Goal: Navigation & Orientation: Find specific page/section

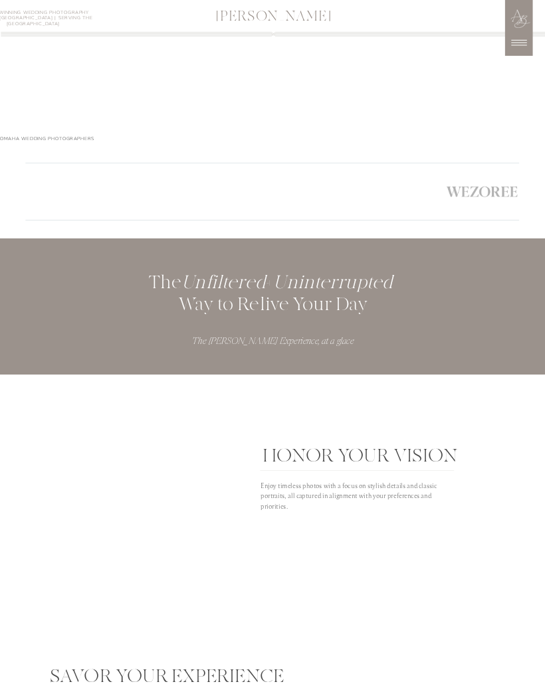
scroll to position [1626, 0]
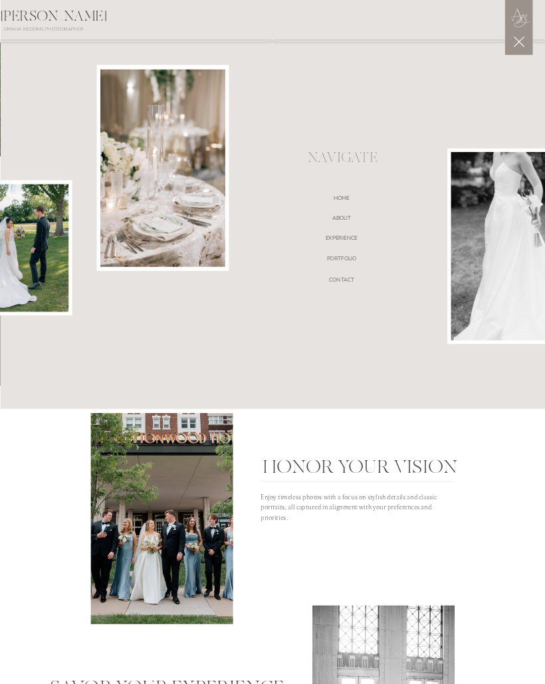
click at [363, 235] on nav "EXPERIENCE" at bounding box center [341, 239] width 193 height 9
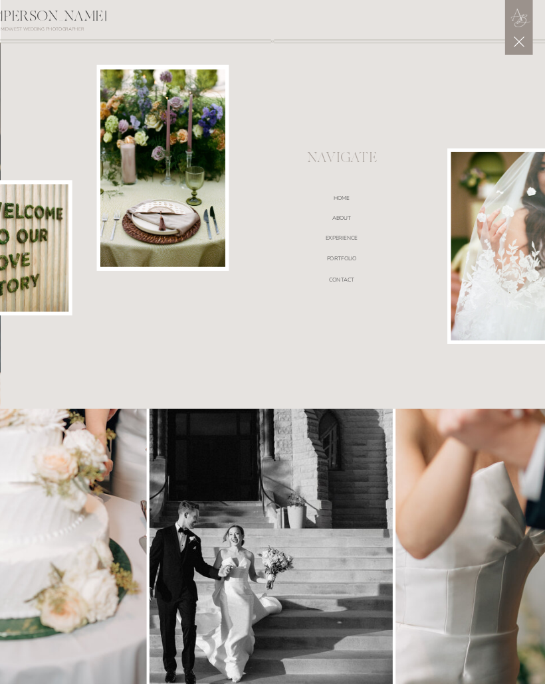
click at [355, 203] on nav "Home" at bounding box center [341, 199] width 193 height 9
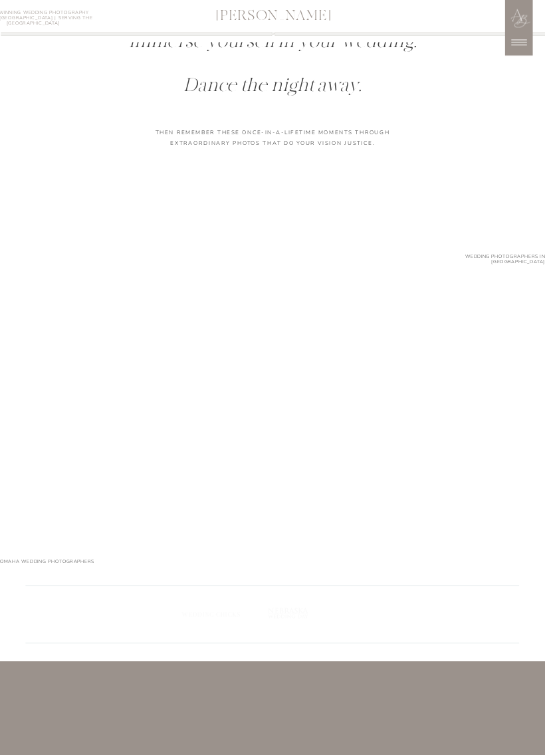
scroll to position [1384, 0]
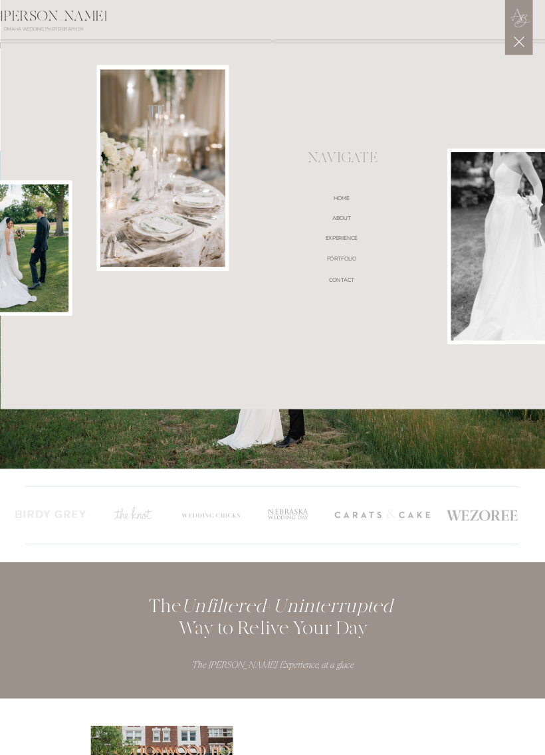
click at [360, 213] on div at bounding box center [273, 204] width 545 height 410
click at [353, 216] on nav "ABOUT" at bounding box center [341, 219] width 193 height 9
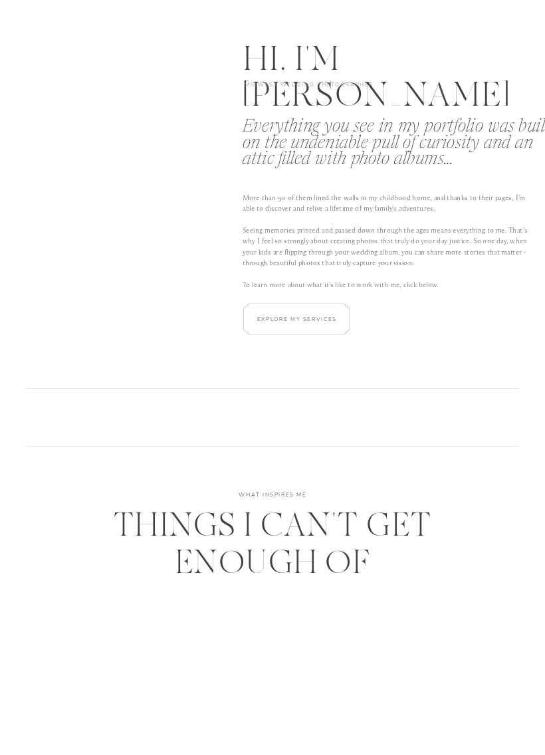
scroll to position [1622, 0]
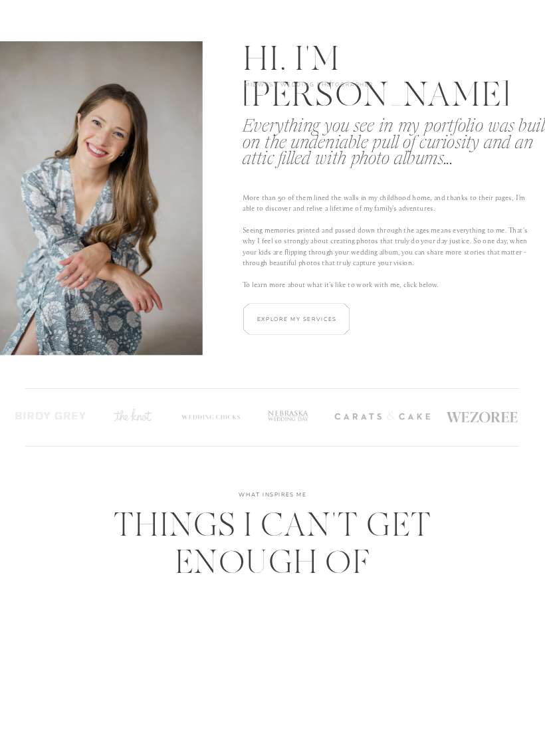
click at [317, 318] on h2 "Explore my services" at bounding box center [297, 319] width 86 height 9
